Goal: Task Accomplishment & Management: Manage account settings

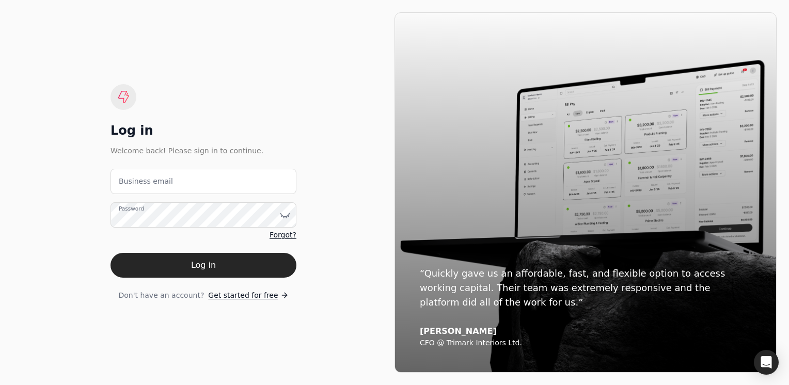
click at [145, 184] on label "Business email" at bounding box center [146, 181] width 54 height 11
click at [145, 184] on email "Business email" at bounding box center [203, 181] width 186 height 25
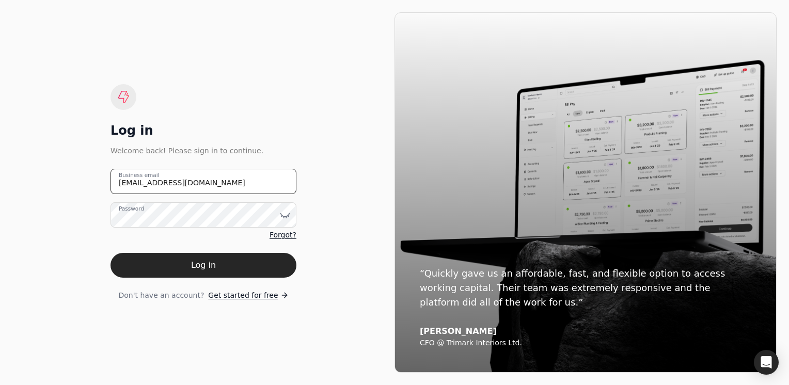
type email "[EMAIL_ADDRESS][DOMAIN_NAME]"
click at [138, 213] on label "Password" at bounding box center [131, 209] width 25 height 8
drag, startPoint x: 216, startPoint y: 275, endPoint x: 295, endPoint y: 340, distance: 102.3
click at [300, 350] on div "Log in Welcome back! Please sign in to continue. [EMAIL_ADDRESS][DOMAIN_NAME] B…" at bounding box center [203, 192] width 382 height 360
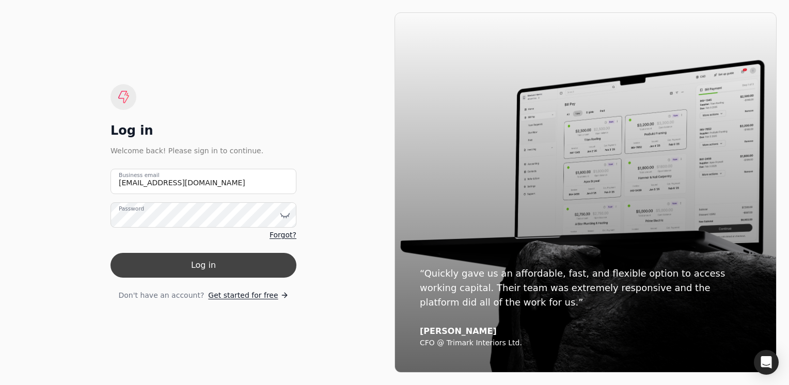
click at [206, 265] on button "Log in" at bounding box center [203, 265] width 186 height 25
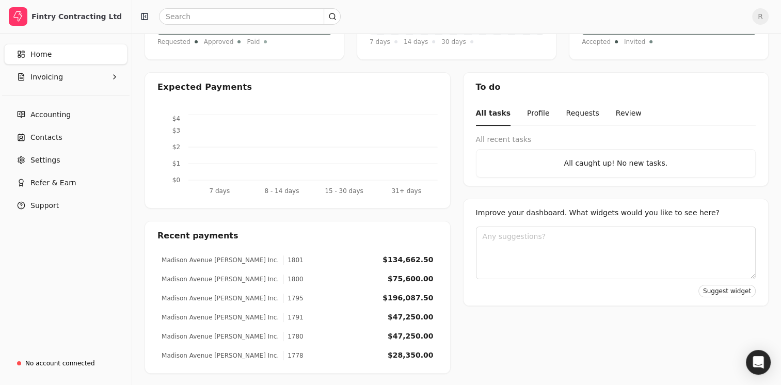
scroll to position [80, 0]
